Goal: Task Accomplishment & Management: Complete application form

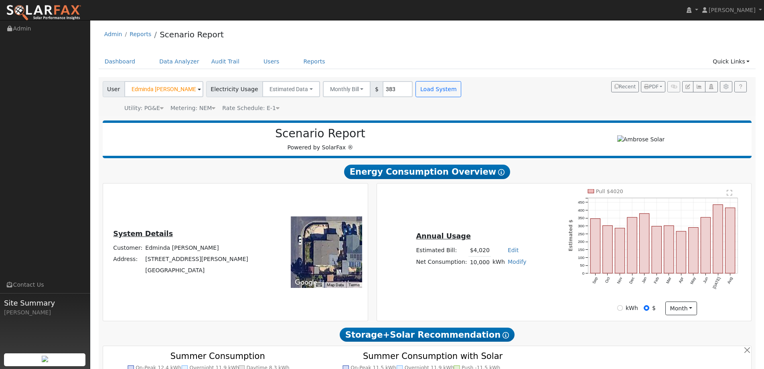
scroll to position [441, 0]
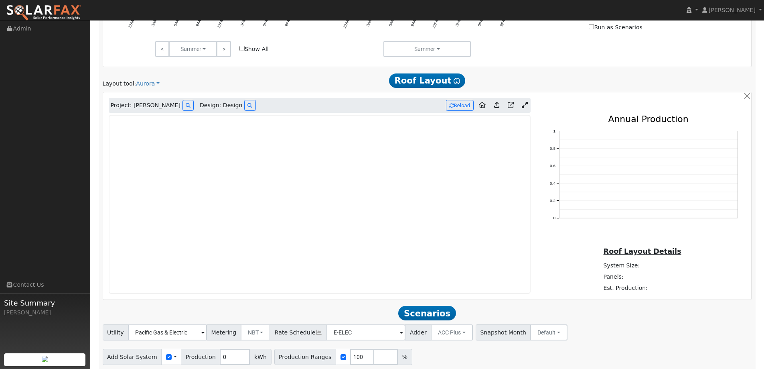
click at [58, 11] on img at bounding box center [43, 12] width 75 height 17
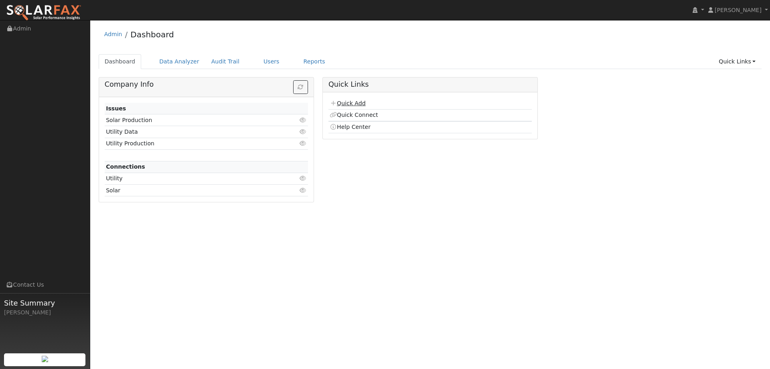
click at [356, 100] on link "Quick Add" at bounding box center [348, 103] width 36 height 6
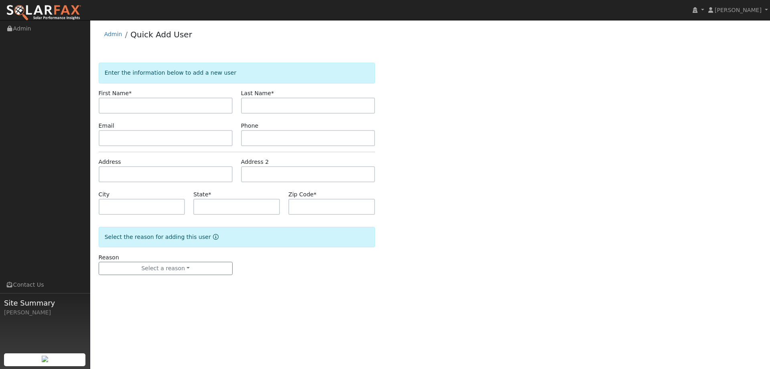
click at [222, 99] on input "text" at bounding box center [166, 105] width 134 height 16
type input "[PERSON_NAME] & [PERSON_NAME]"
click at [261, 110] on input "text" at bounding box center [308, 105] width 134 height 16
paste input "Tenori"
type input "Tenori"
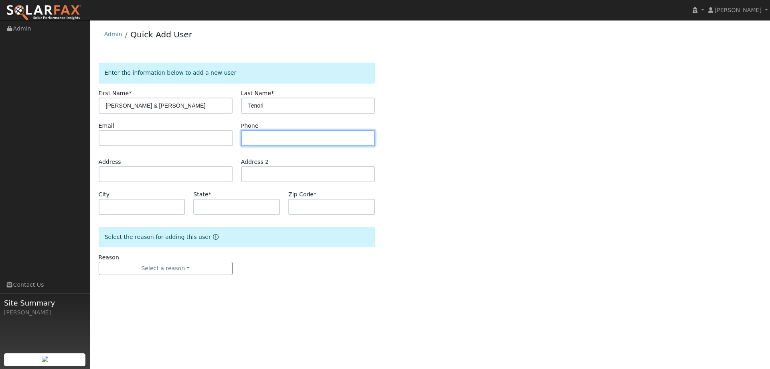
click at [262, 140] on input "text" at bounding box center [308, 138] width 134 height 16
paste input "Phone(707) 567-8115"
click at [268, 140] on input "Phone(707) 567-8115" at bounding box center [308, 138] width 134 height 16
type input "(707) 567-8115"
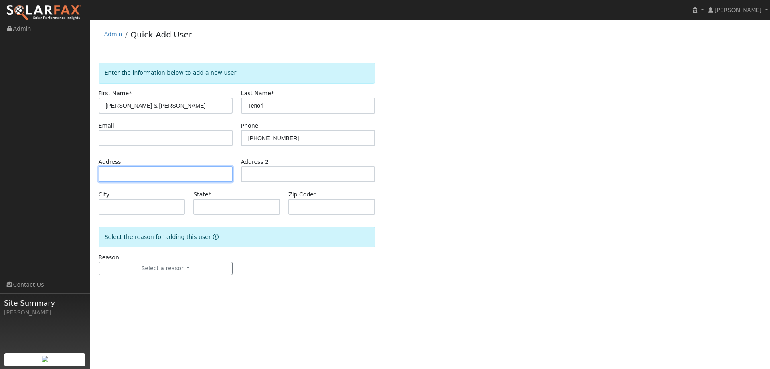
click at [207, 177] on input "text" at bounding box center [166, 174] width 134 height 16
click at [217, 165] on div "Address" at bounding box center [165, 170] width 142 height 24
drag, startPoint x: 217, startPoint y: 169, endPoint x: 205, endPoint y: 162, distance: 14.4
click at [217, 169] on input "text" at bounding box center [166, 174] width 134 height 16
paste input "Street25 Del Prado Circle"
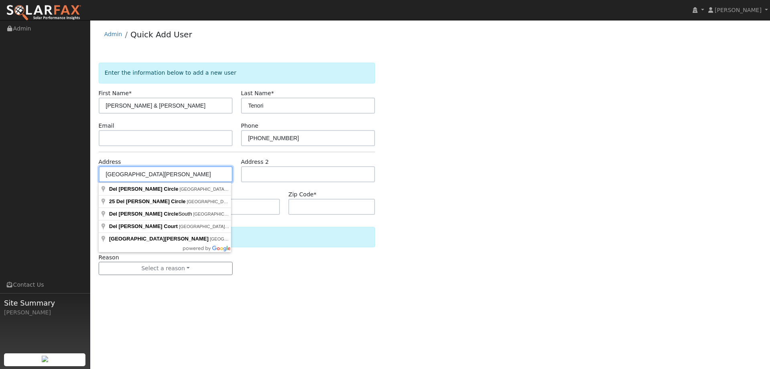
click at [122, 170] on input "Street25 Del Prado Circle" at bounding box center [166, 174] width 134 height 16
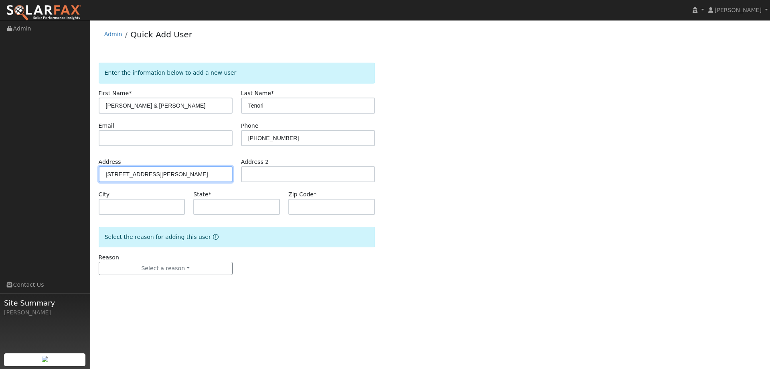
type input "25 Del Prado Circle"
type input "Fairfield"
type input "CA"
type input "94533"
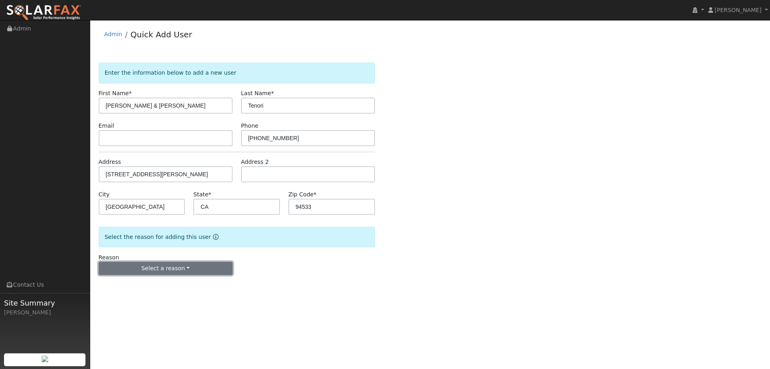
click at [173, 271] on button "Select a reason" at bounding box center [166, 269] width 134 height 14
click at [166, 282] on link "New lead" at bounding box center [143, 284] width 89 height 11
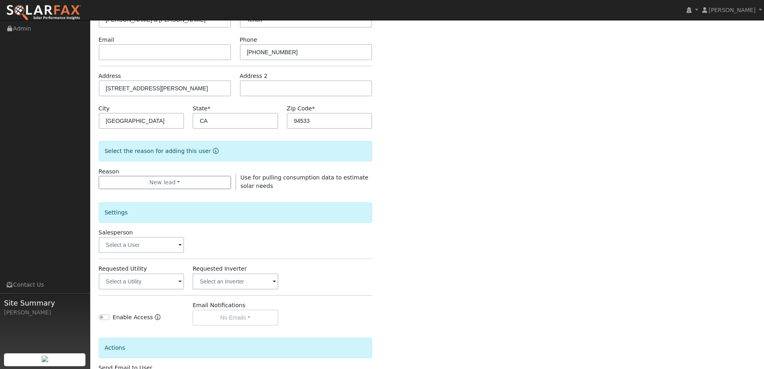
scroll to position [151, 0]
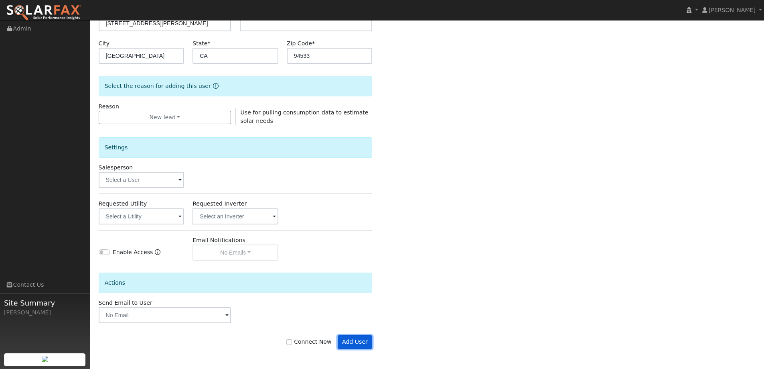
click at [365, 339] on button "Add User" at bounding box center [355, 342] width 35 height 14
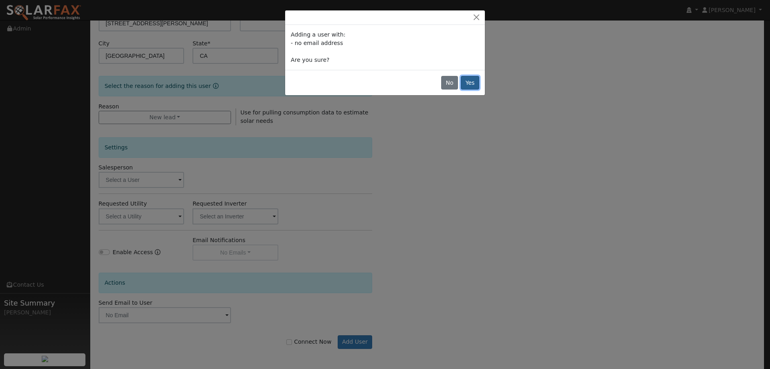
click at [470, 81] on button "Yes" at bounding box center [470, 83] width 18 height 14
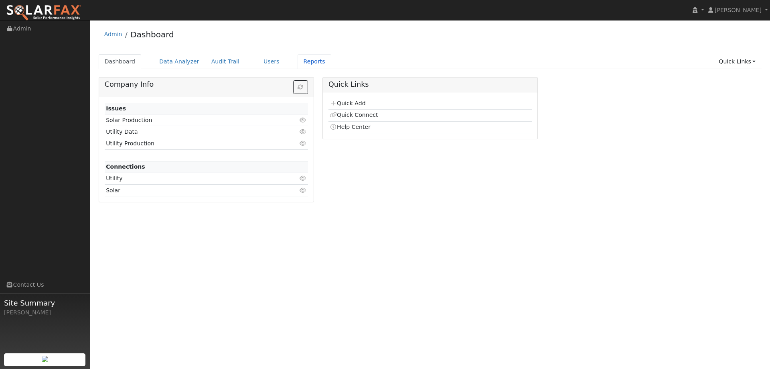
click at [298, 64] on link "Reports" at bounding box center [315, 61] width 34 height 15
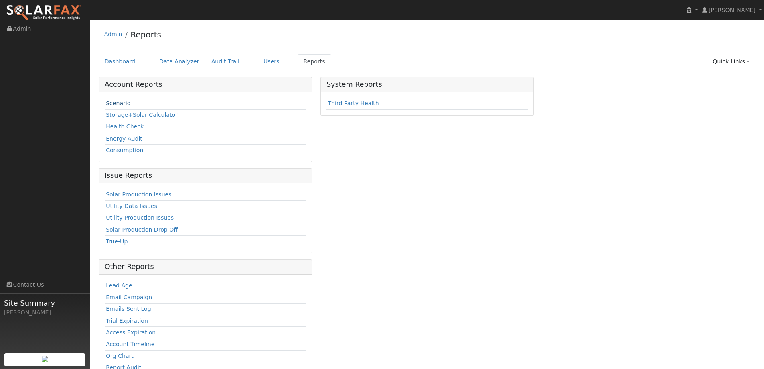
click at [124, 103] on link "Scenario" at bounding box center [118, 103] width 24 height 6
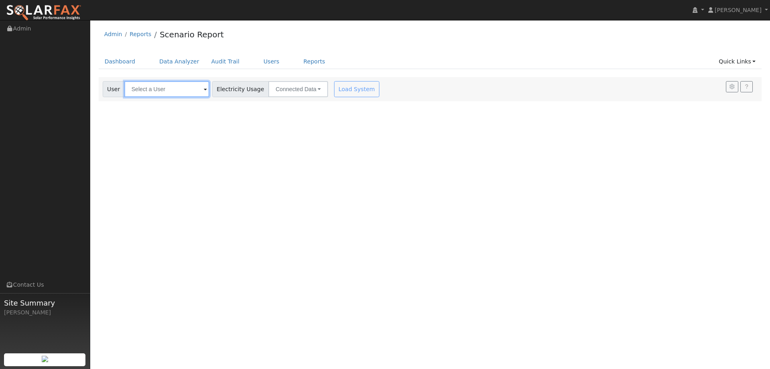
click at [147, 91] on input "text" at bounding box center [166, 89] width 85 height 16
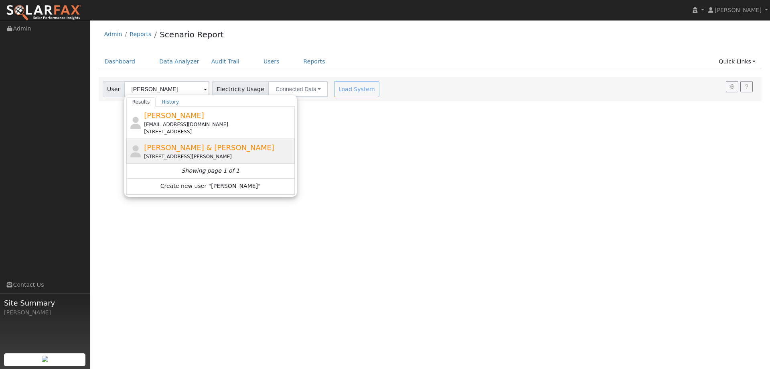
click at [230, 162] on div "[PERSON_NAME] & [PERSON_NAME] [STREET_ADDRESS][PERSON_NAME]" at bounding box center [210, 151] width 168 height 25
type input "[PERSON_NAME] & [PERSON_NAME]"
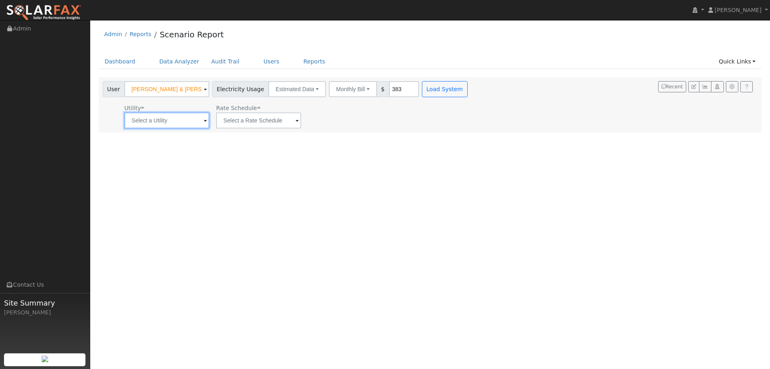
click at [177, 112] on input "text" at bounding box center [166, 120] width 85 height 16
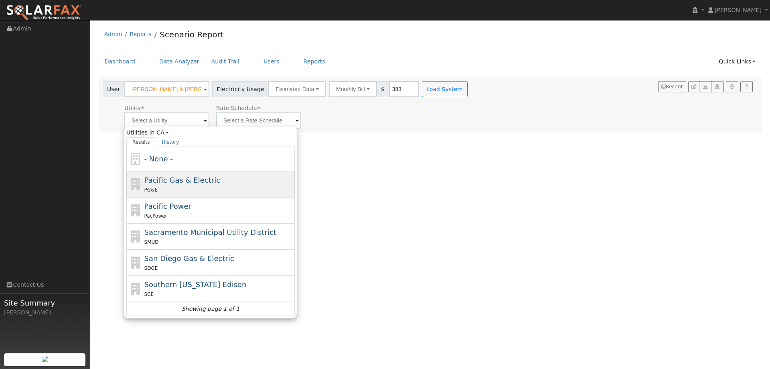
click at [180, 181] on span "Pacific Gas & Electric" at bounding box center [182, 180] width 76 height 8
type input "Pacific Gas & Electric"
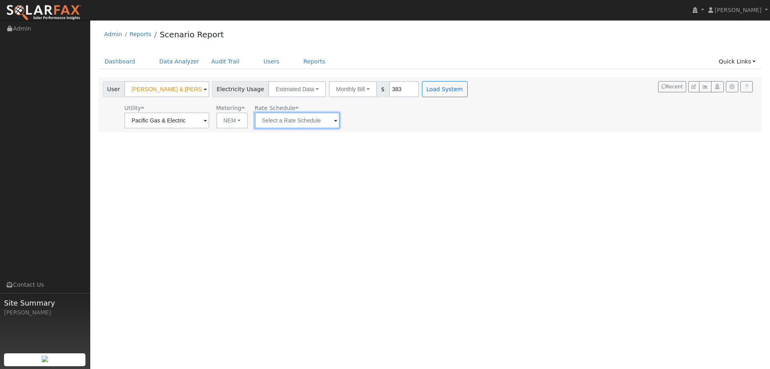
click at [269, 116] on input "text" at bounding box center [297, 120] width 85 height 16
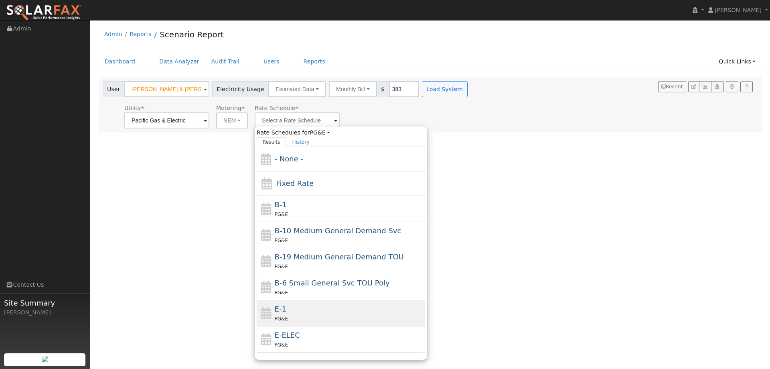
click at [279, 302] on div "E-1 PG&E" at bounding box center [341, 313] width 168 height 26
type input "E-1"
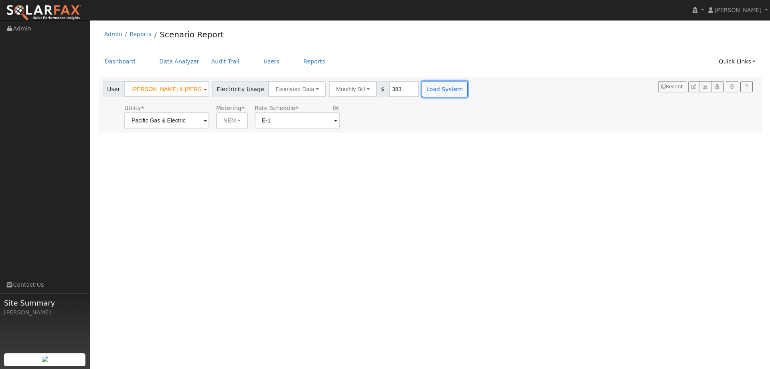
click at [433, 91] on button "Load System" at bounding box center [445, 89] width 46 height 16
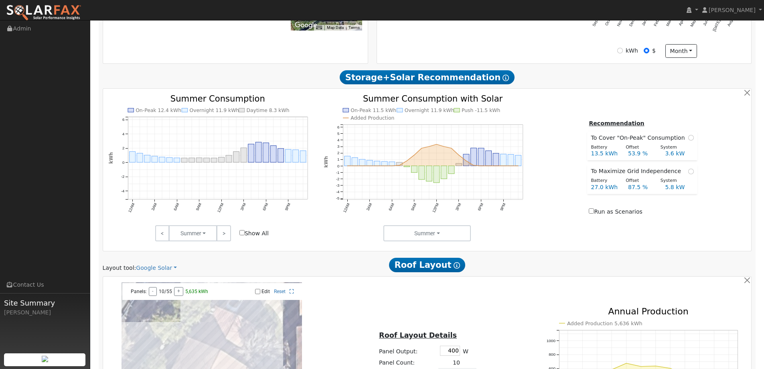
scroll to position [361, 0]
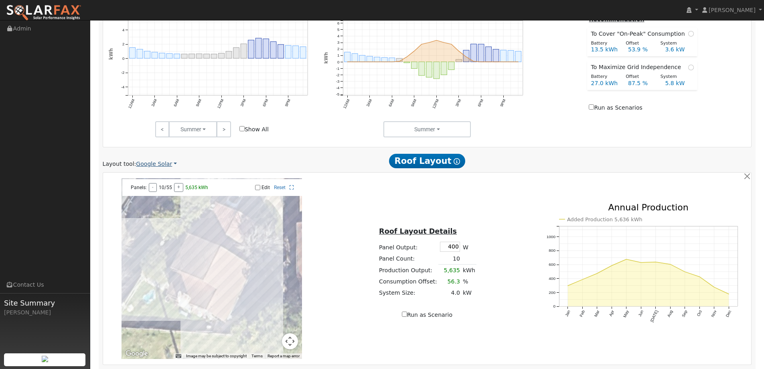
click at [162, 164] on link "Google Solar" at bounding box center [156, 164] width 41 height 8
click at [147, 197] on link "Aurora" at bounding box center [162, 200] width 56 height 11
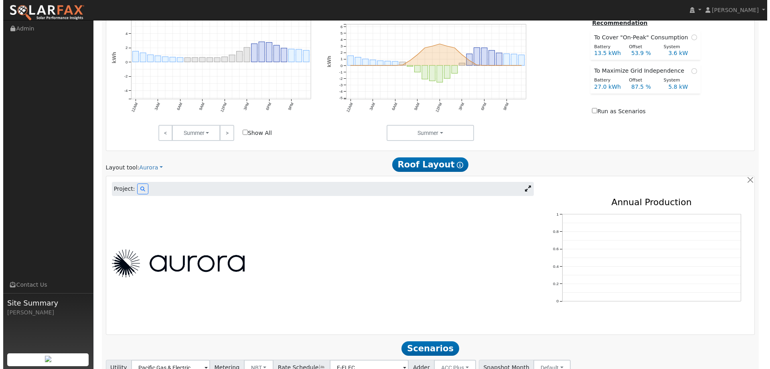
scroll to position [422, 0]
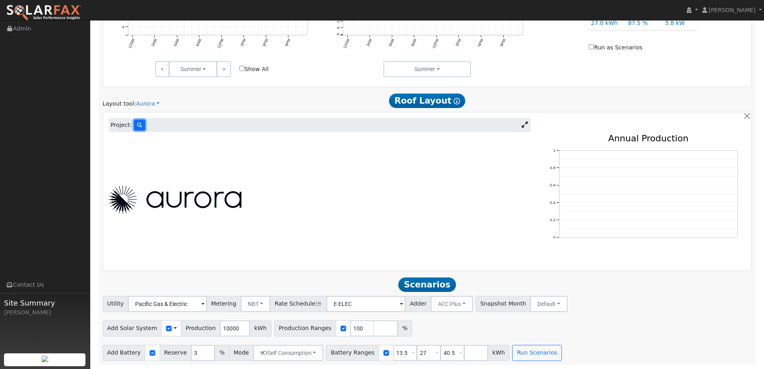
click at [140, 128] on button at bounding box center [139, 125] width 11 height 11
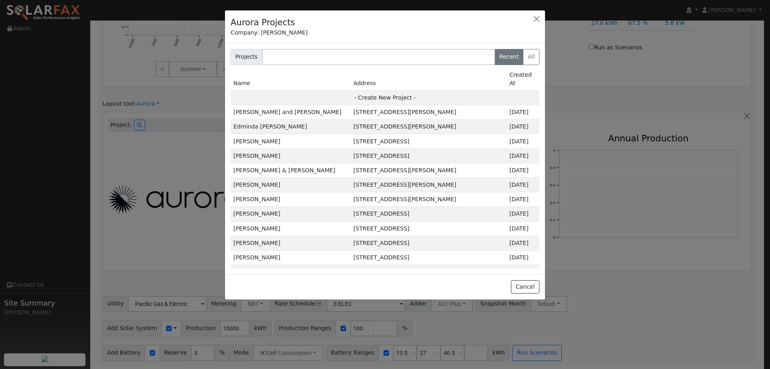
click at [395, 90] on td "- Create New Project -" at bounding box center [385, 97] width 309 height 14
type input "Ilene & Dante Tenori"
type input "25 Del Prado Circle"
type input "Fairfield"
type input "CA"
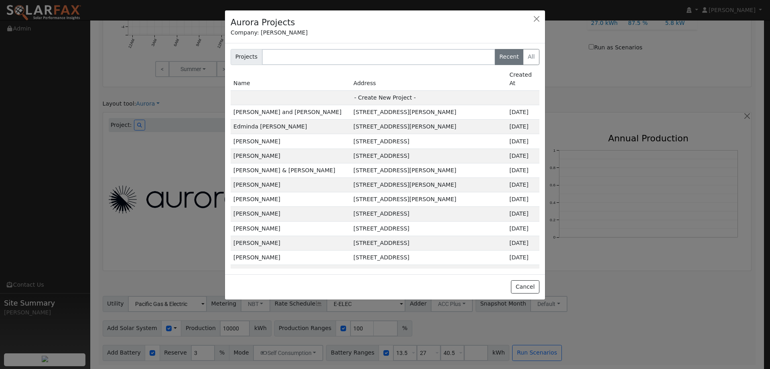
type input "94533"
type input "Design"
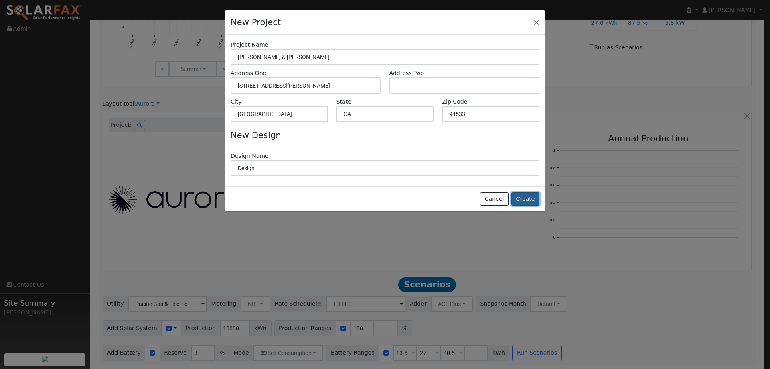
click at [518, 204] on button "Create" at bounding box center [525, 199] width 28 height 14
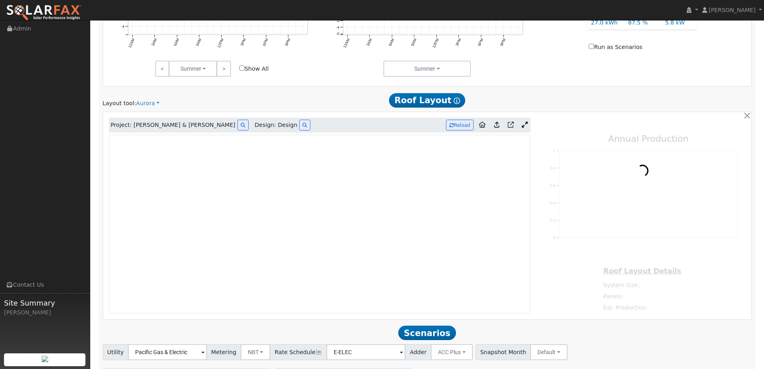
type input "0"
click at [65, 7] on img at bounding box center [43, 12] width 75 height 17
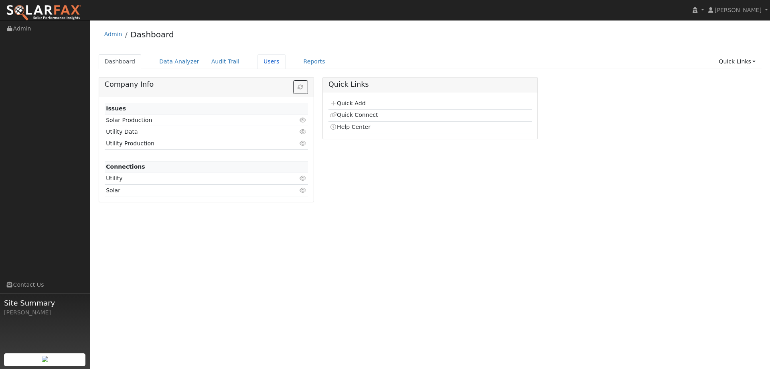
click at [265, 61] on link "Users" at bounding box center [272, 61] width 28 height 15
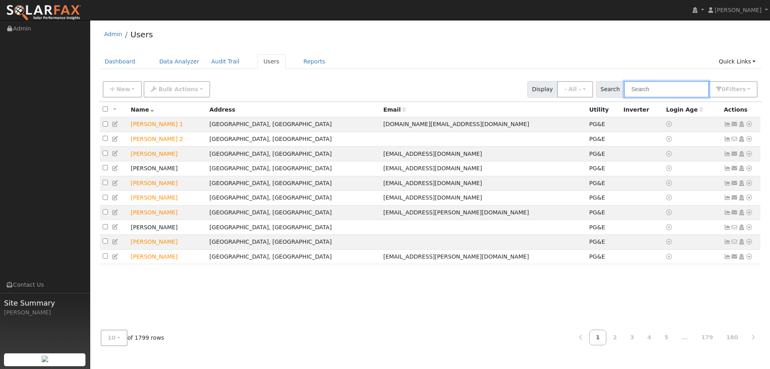
click at [645, 85] on input "text" at bounding box center [666, 89] width 85 height 16
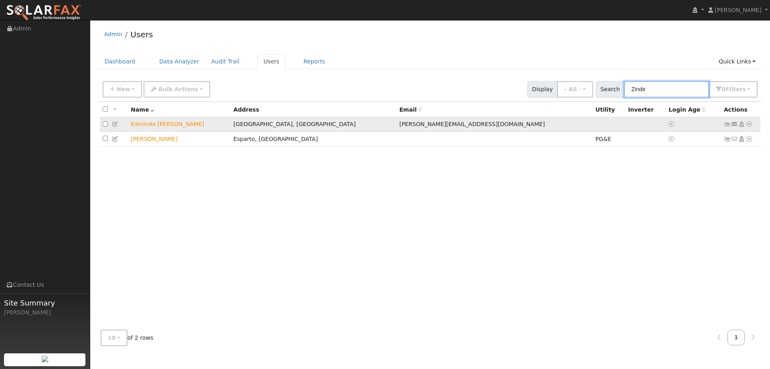
type input "Zinde"
click at [750, 127] on icon at bounding box center [749, 124] width 7 height 6
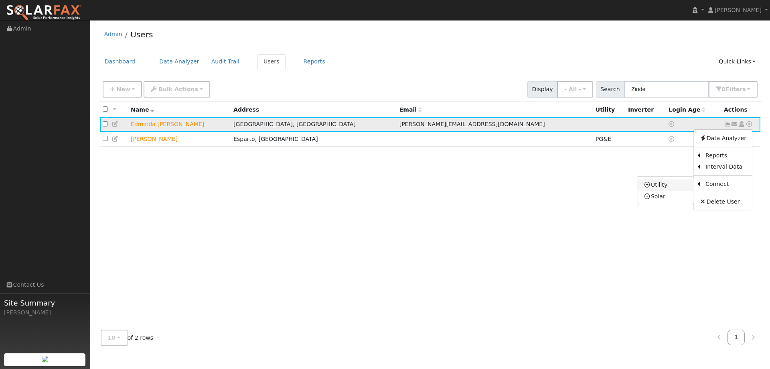
click at [685, 186] on link "Utility" at bounding box center [666, 184] width 56 height 11
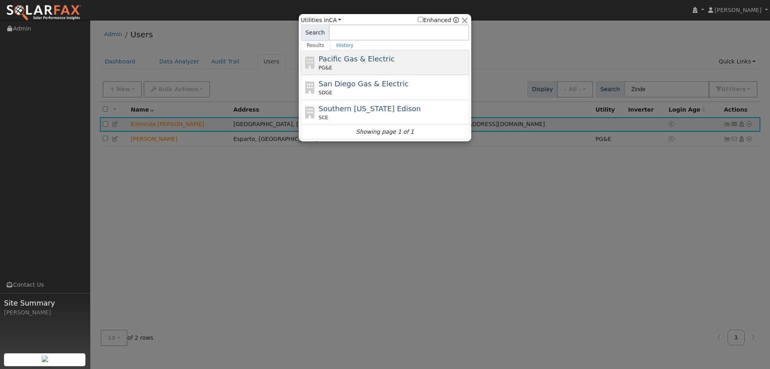
click at [397, 62] on div "Pacific Gas & Electric PG&E" at bounding box center [393, 62] width 149 height 18
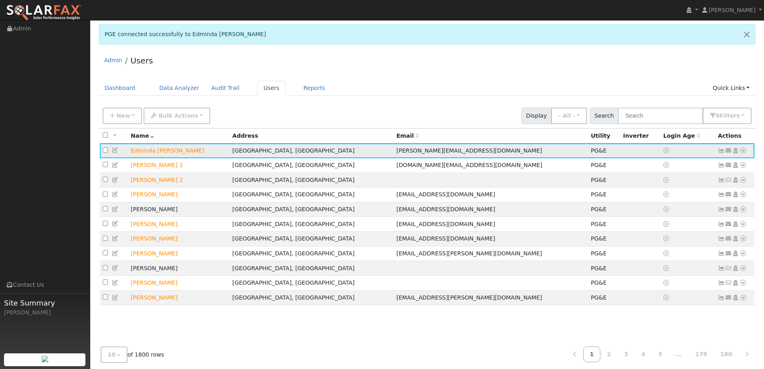
drag, startPoint x: 744, startPoint y: 151, endPoint x: 740, endPoint y: 150, distance: 4.1
click at [743, 151] on icon at bounding box center [743, 151] width 7 height 6
click at [418, 52] on div "Admin Users" at bounding box center [427, 62] width 657 height 24
